Goal: Transaction & Acquisition: Purchase product/service

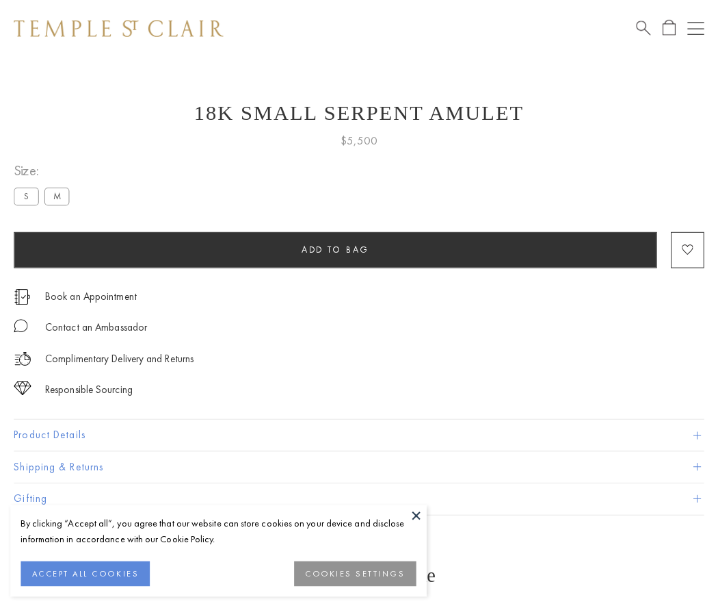
scroll to position [22, 0]
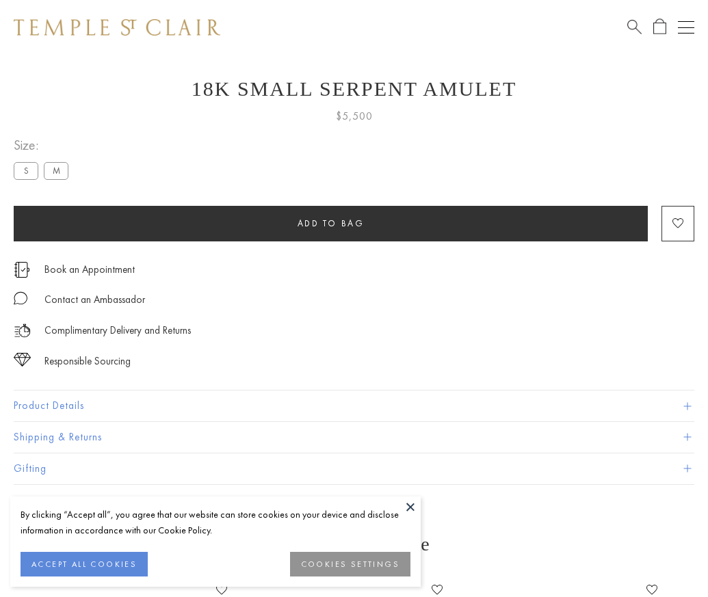
click at [331, 223] on span "Add to bag" at bounding box center [331, 224] width 67 height 12
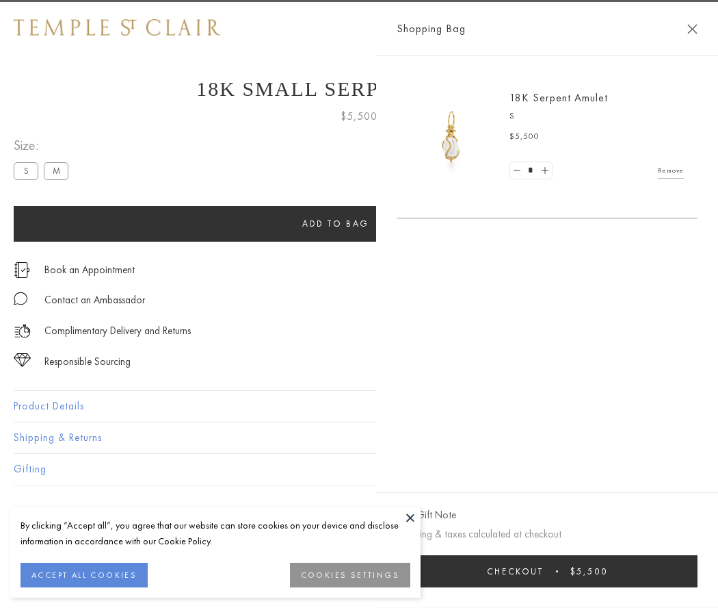
click at [544, 571] on span "Checkout" at bounding box center [515, 571] width 57 height 12
